Goal: Task Accomplishment & Management: Use online tool/utility

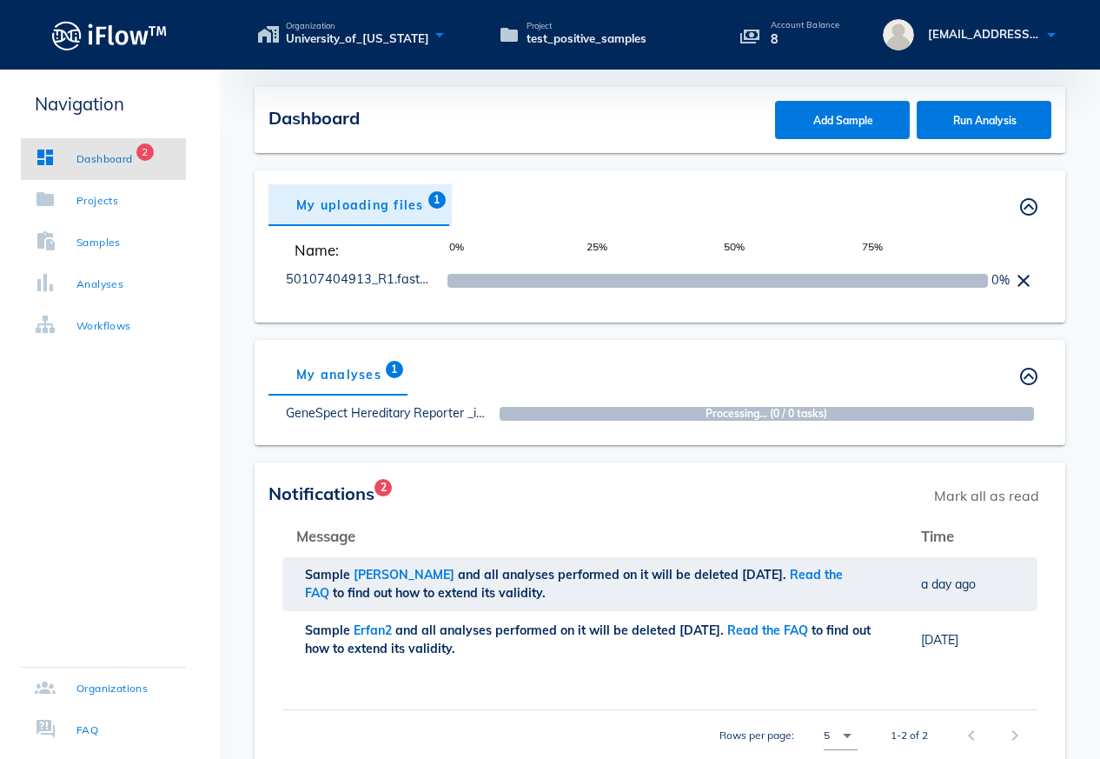
scroll to position [76, 0]
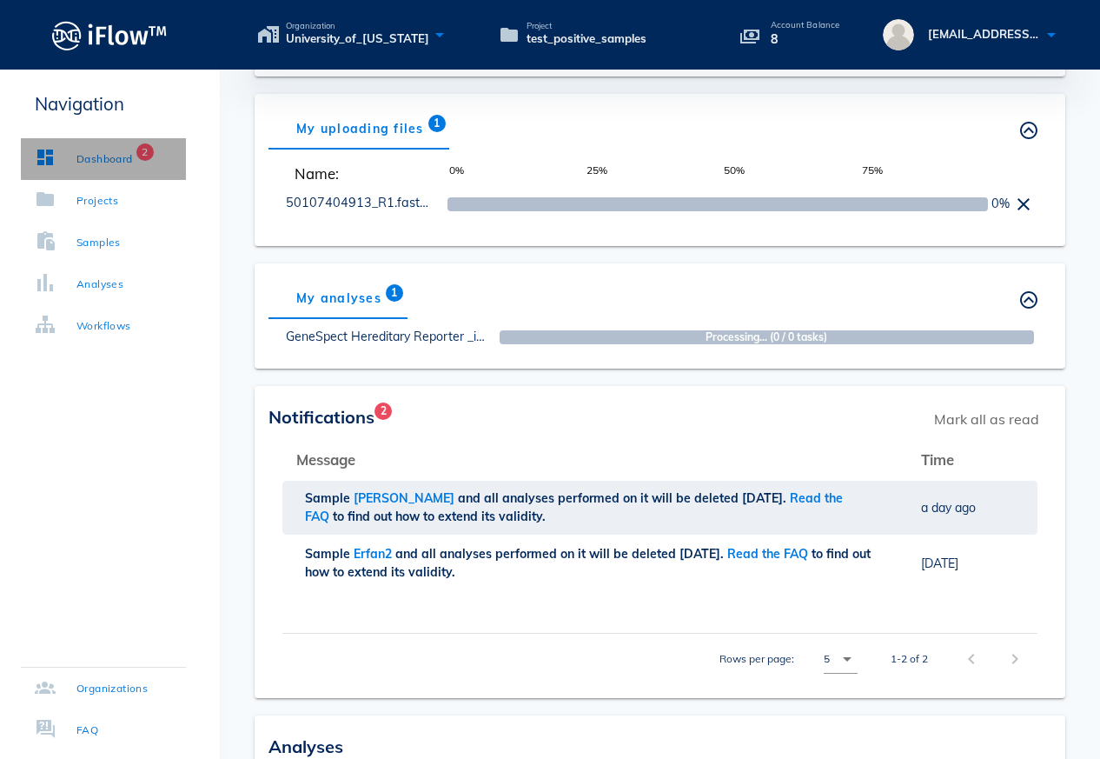
click at [130, 151] on div "Dashboard" at bounding box center [104, 158] width 56 height 17
click at [816, 288] on div "My analyses 1 Others' analyses" at bounding box center [660, 298] width 783 height 42
click at [101, 163] on div "Dashboard" at bounding box center [104, 158] width 56 height 17
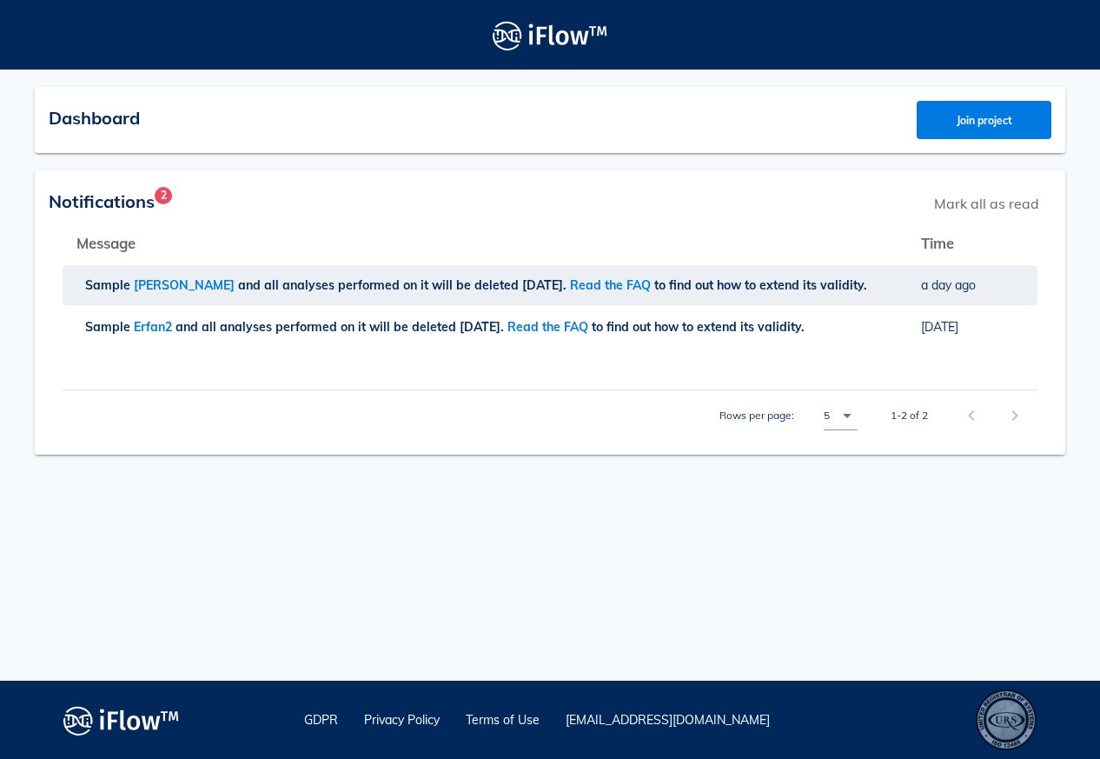
scroll to position [76, 0]
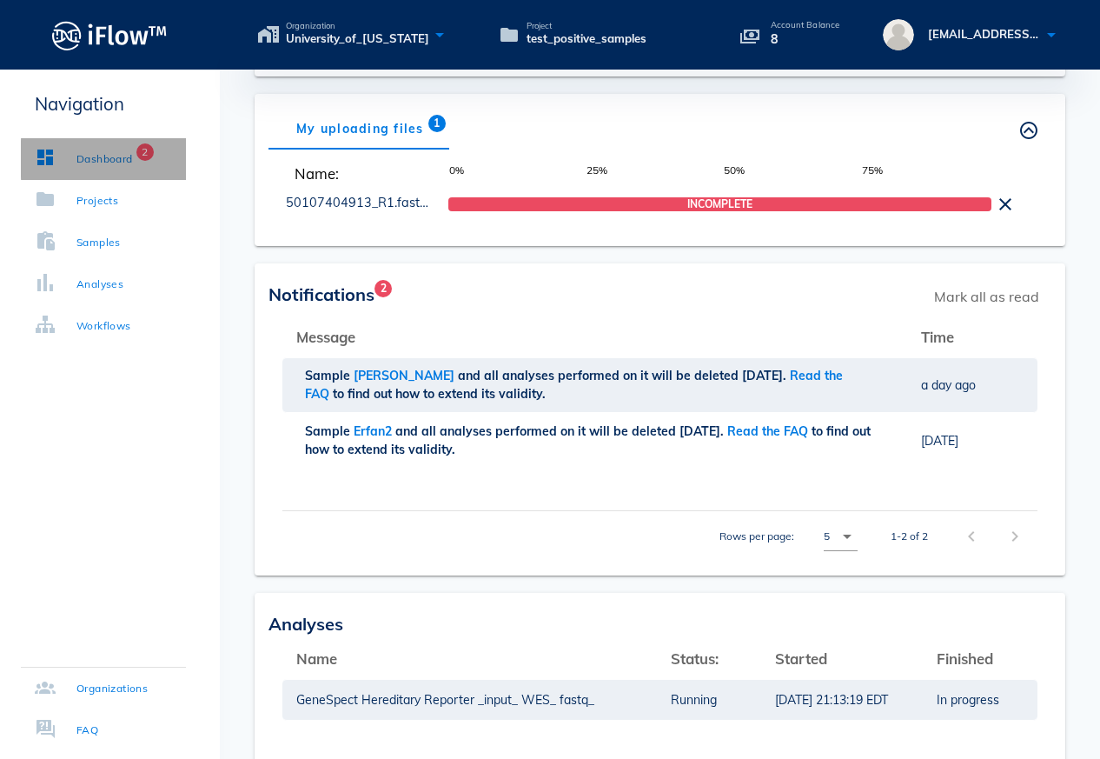
click at [117, 166] on div "Dashboard" at bounding box center [104, 158] width 56 height 17
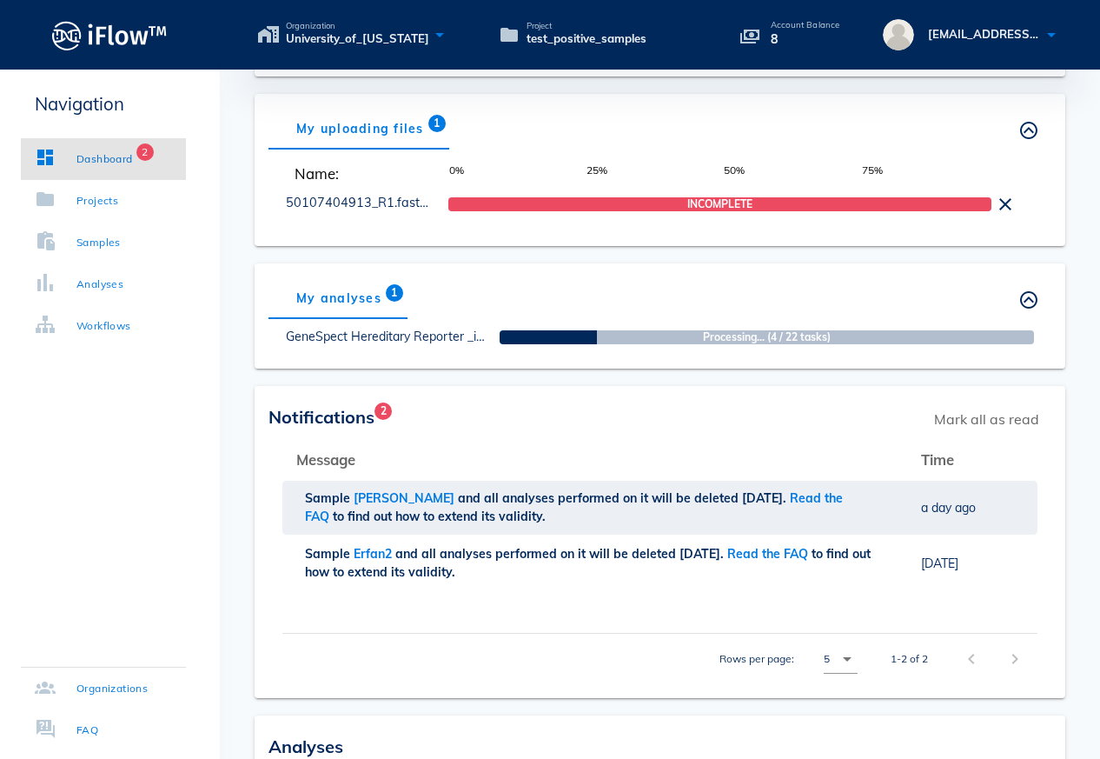
click at [761, 175] on span "50%" at bounding box center [792, 174] width 137 height 22
click at [132, 242] on link "Samples" at bounding box center [103, 243] width 165 height 42
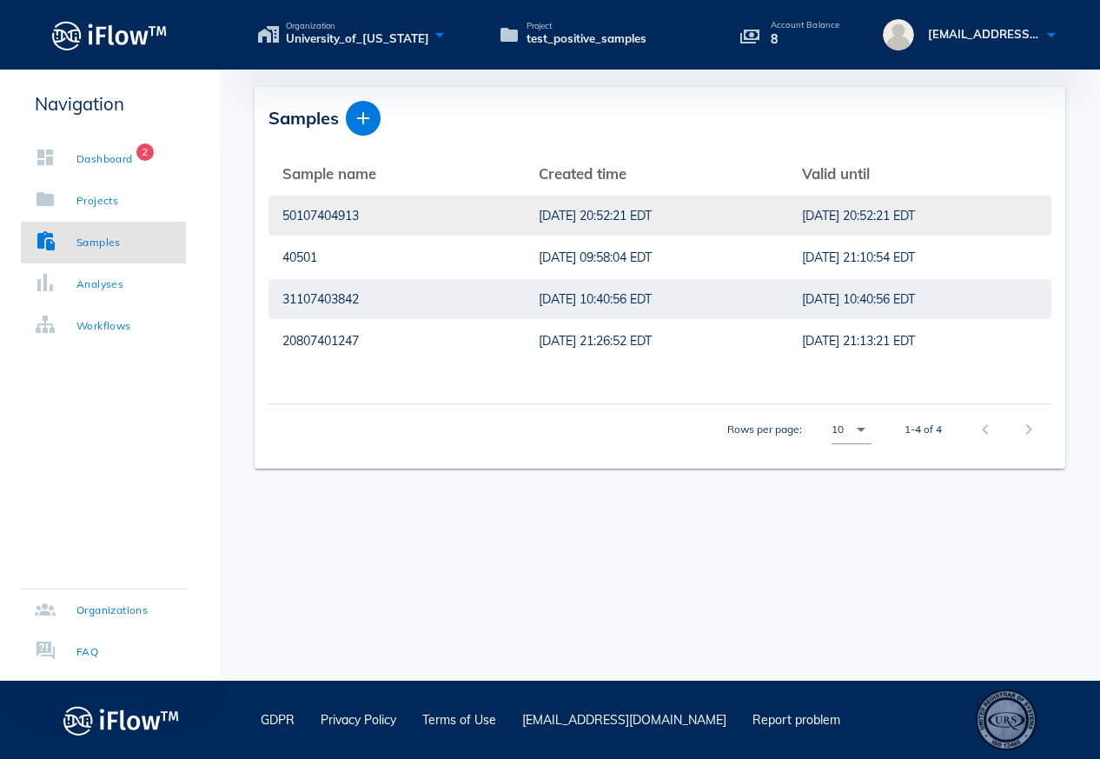
click at [554, 212] on div "[DATE] 20:52:21 EDT" at bounding box center [657, 216] width 236 height 40
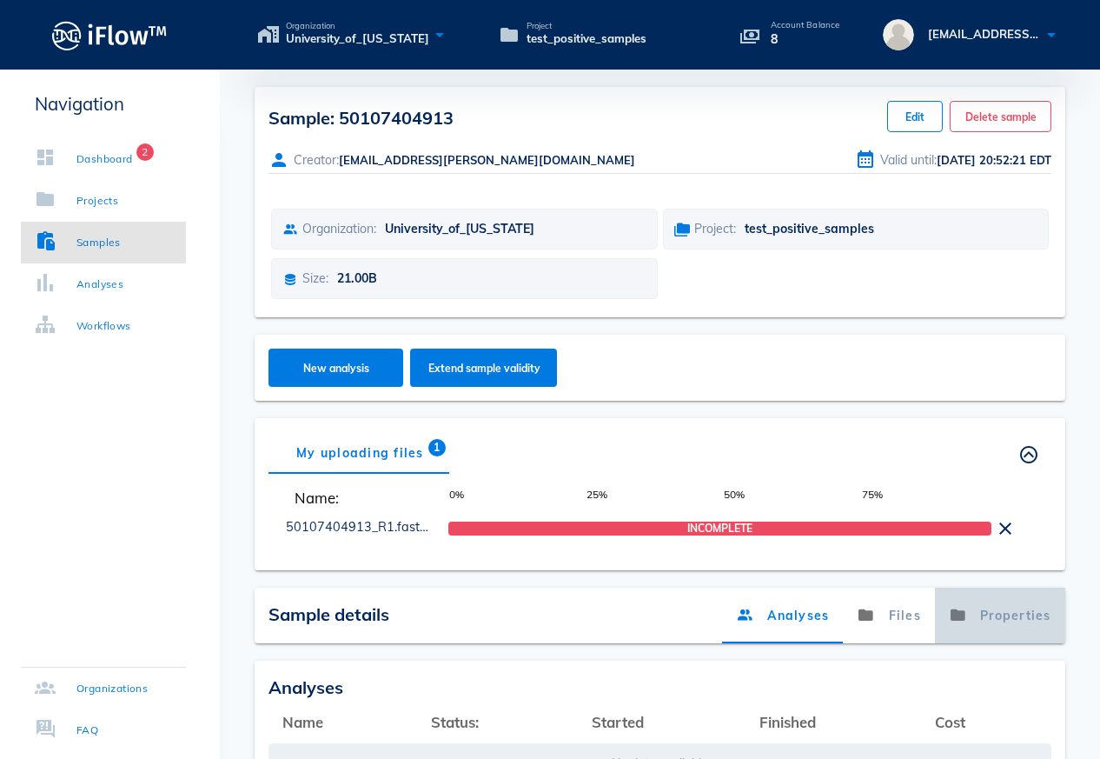
click at [994, 614] on link "Properties" at bounding box center [1000, 615] width 130 height 56
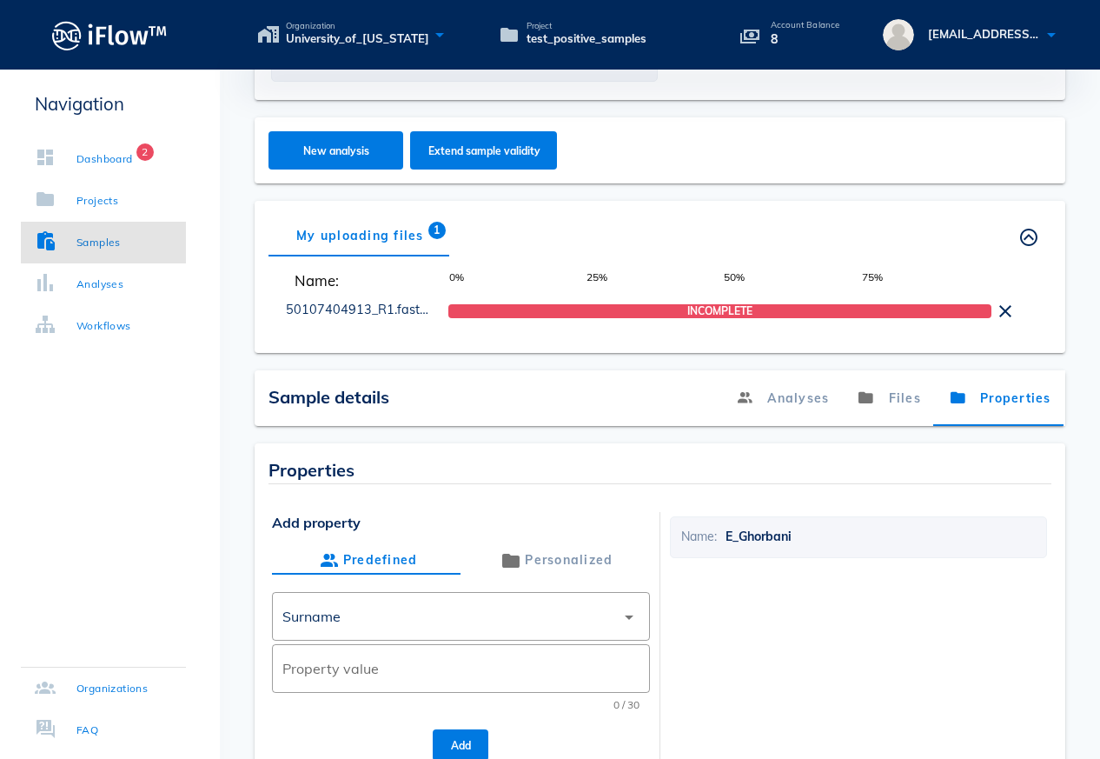
scroll to position [212, 0]
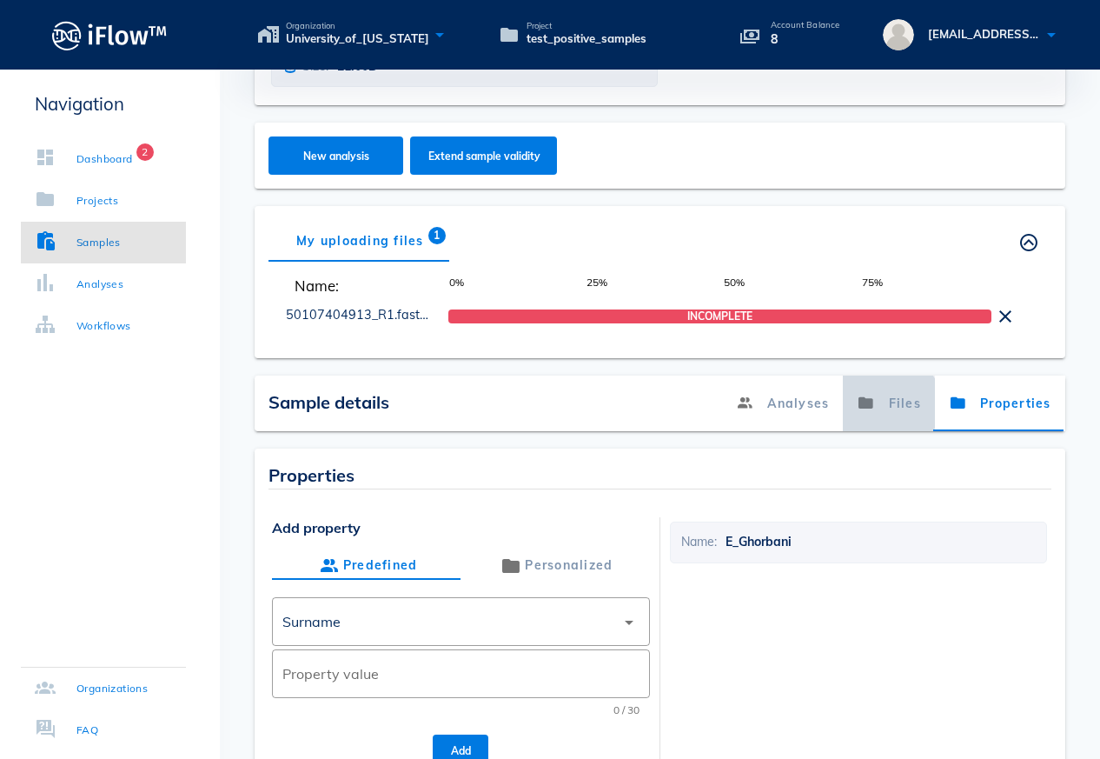
click at [884, 398] on link "Files" at bounding box center [890, 403] width 92 height 56
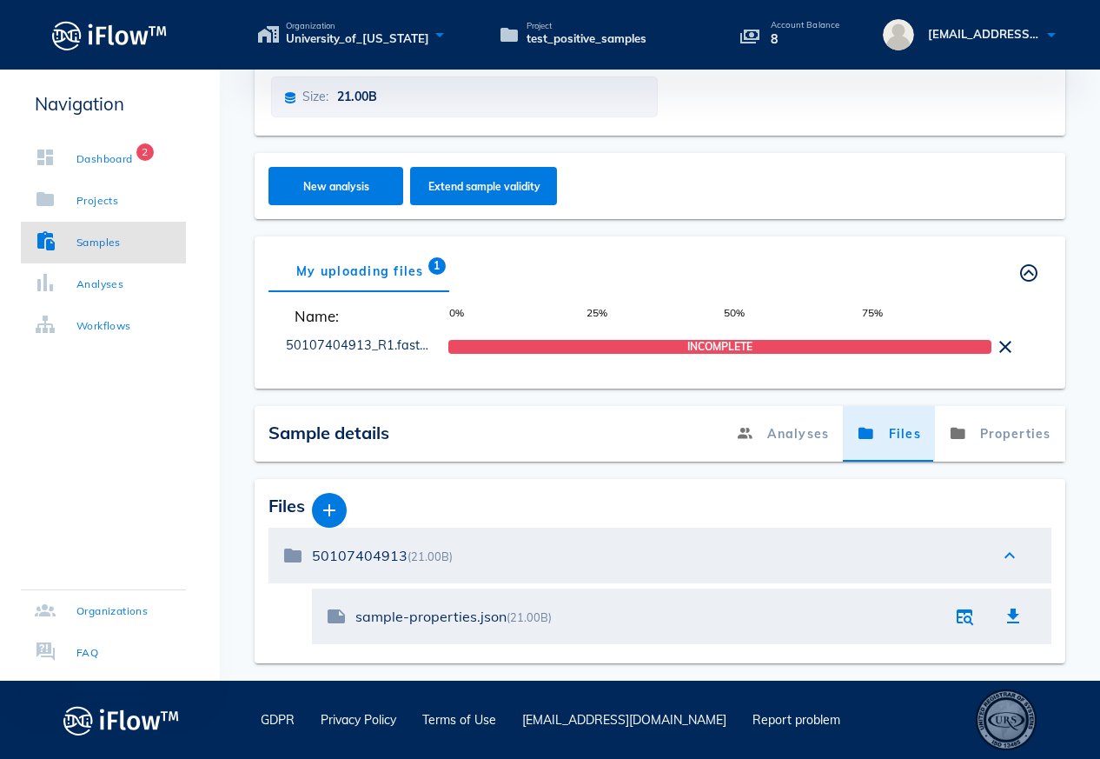
scroll to position [182, 0]
click at [343, 512] on span "button" at bounding box center [329, 510] width 35 height 21
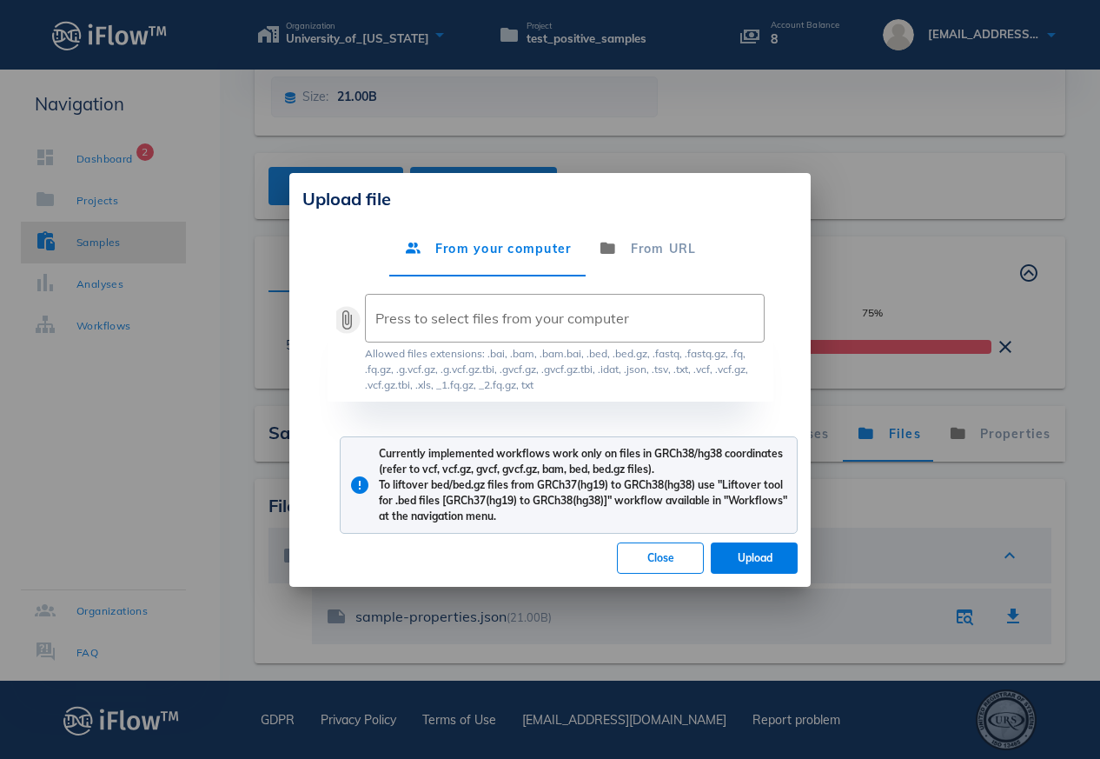
click at [343, 310] on button "attach_file" at bounding box center [346, 319] width 21 height 21
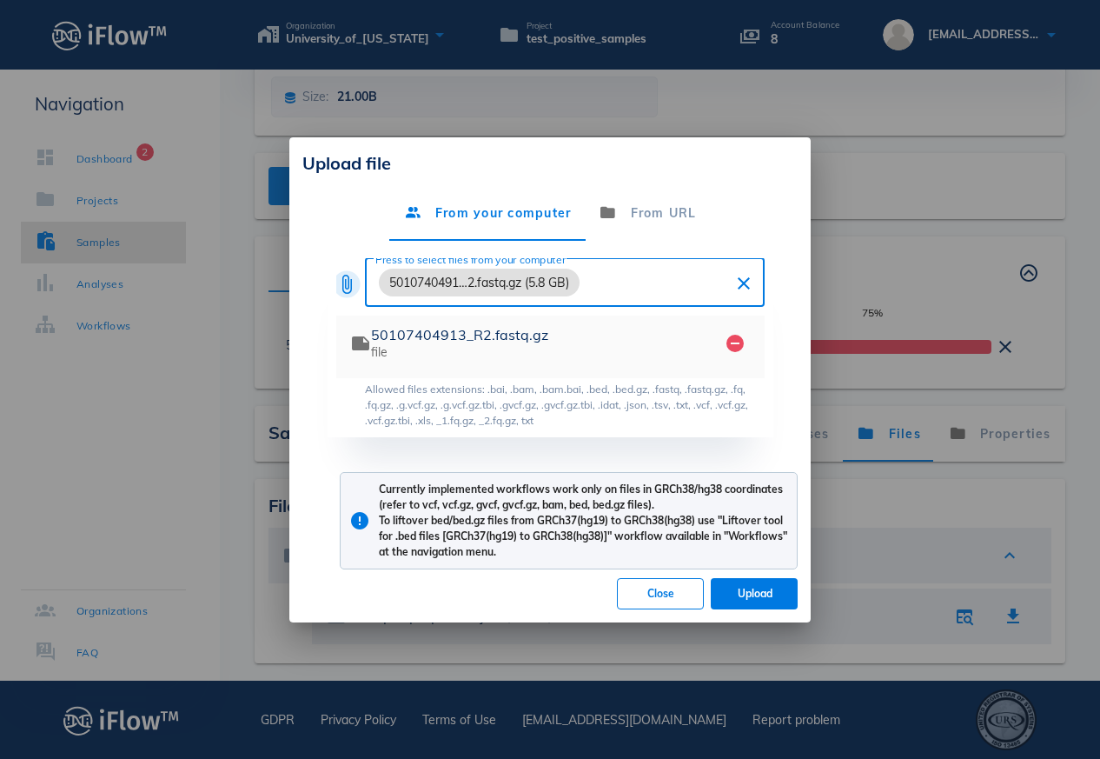
click at [351, 287] on button "attach_file" at bounding box center [346, 284] width 21 height 21
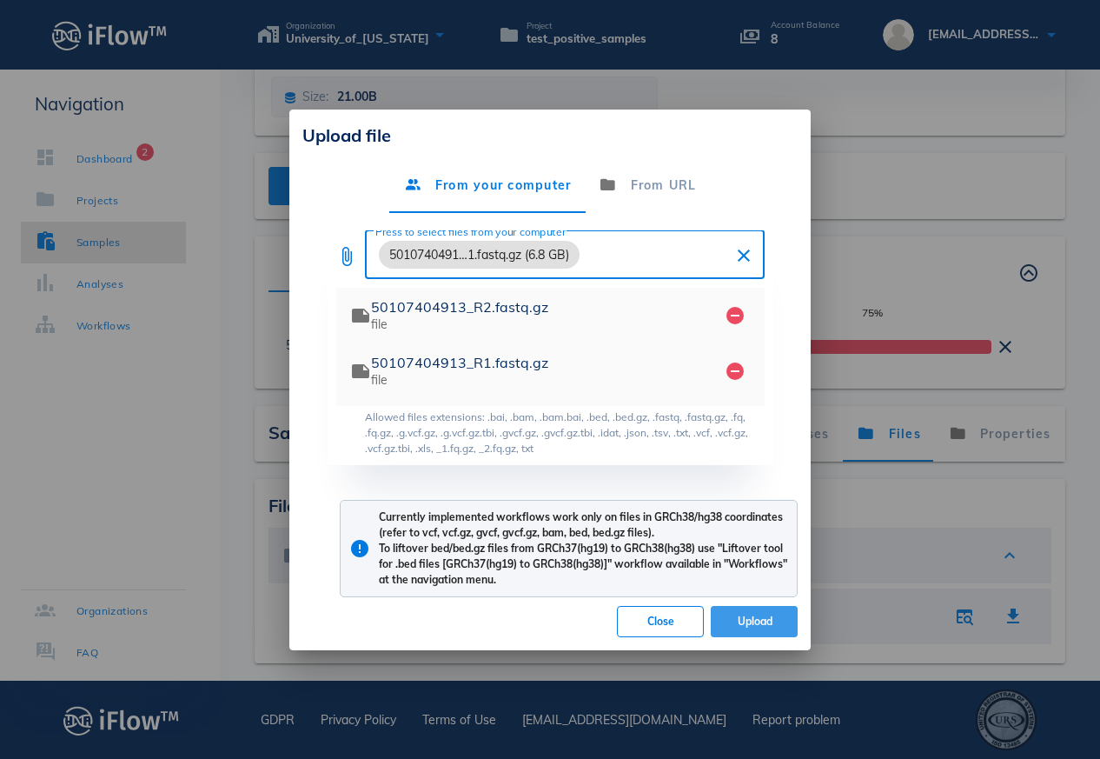
click at [769, 623] on span "Upload" at bounding box center [754, 620] width 59 height 13
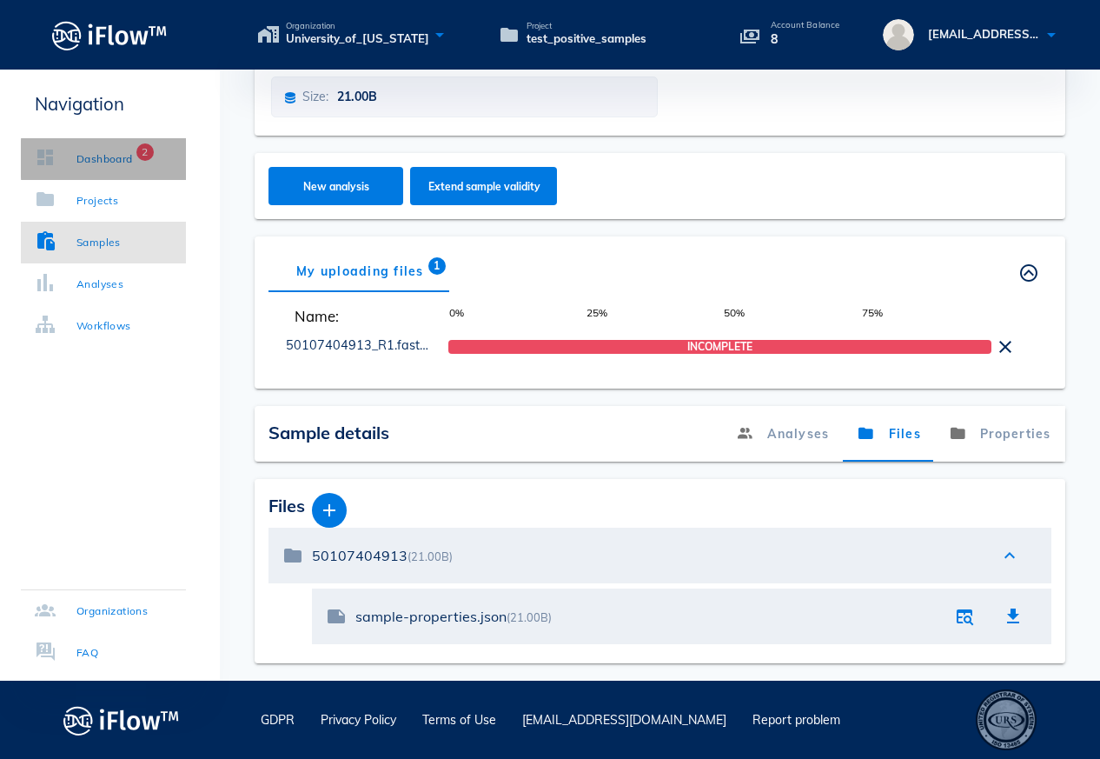
click at [123, 168] on link "Dashboard 2" at bounding box center [103, 159] width 165 height 42
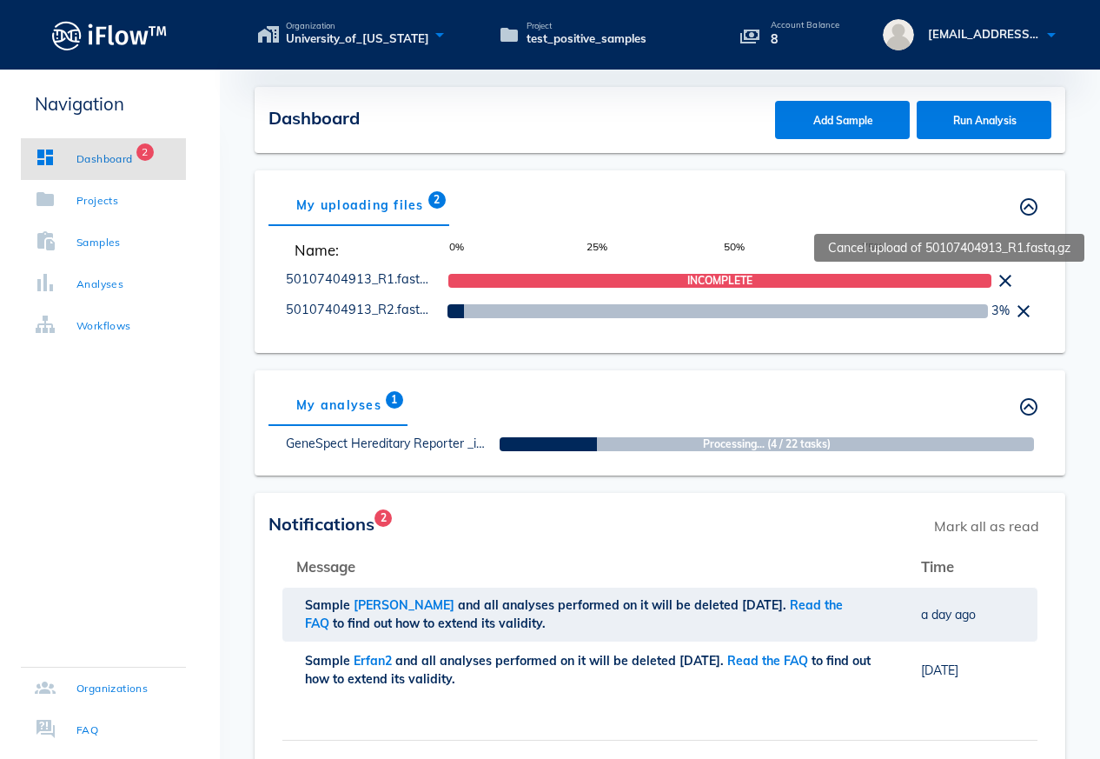
click at [1003, 283] on icon at bounding box center [1005, 280] width 21 height 21
click at [1007, 282] on icon at bounding box center [1005, 280] width 21 height 21
